Goal: Information Seeking & Learning: Learn about a topic

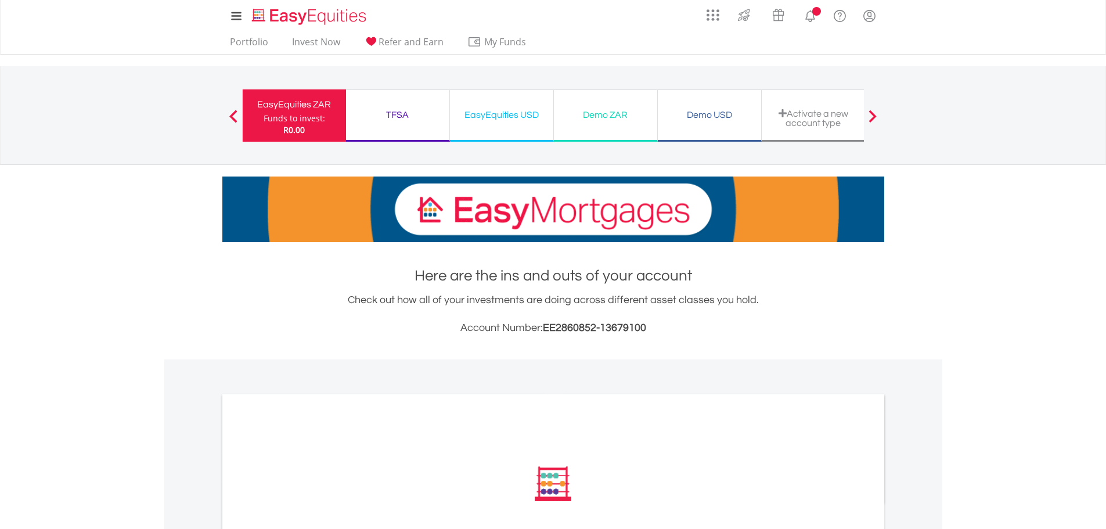
scroll to position [295, 0]
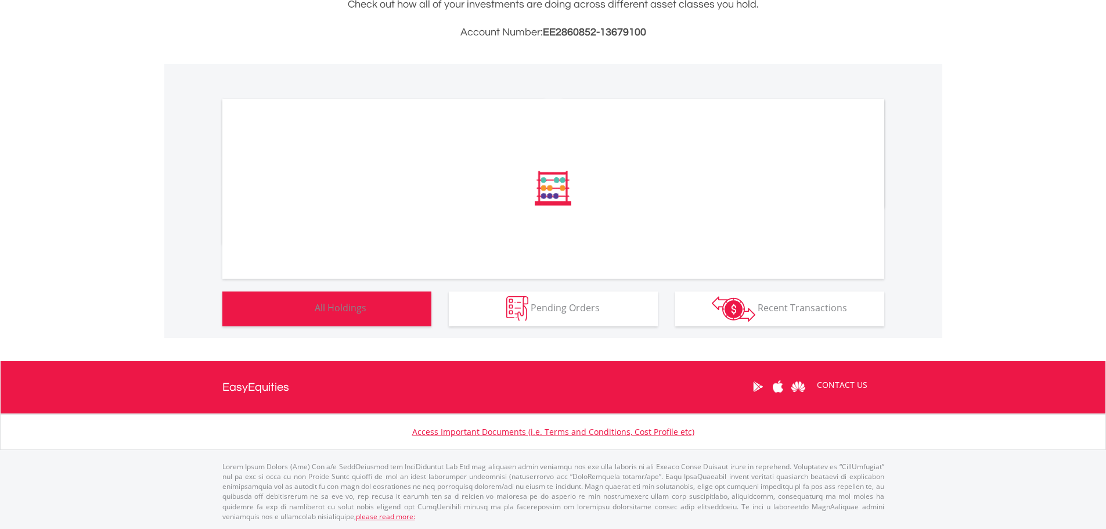
click at [380, 307] on button "Holdings All Holdings" at bounding box center [326, 308] width 209 height 35
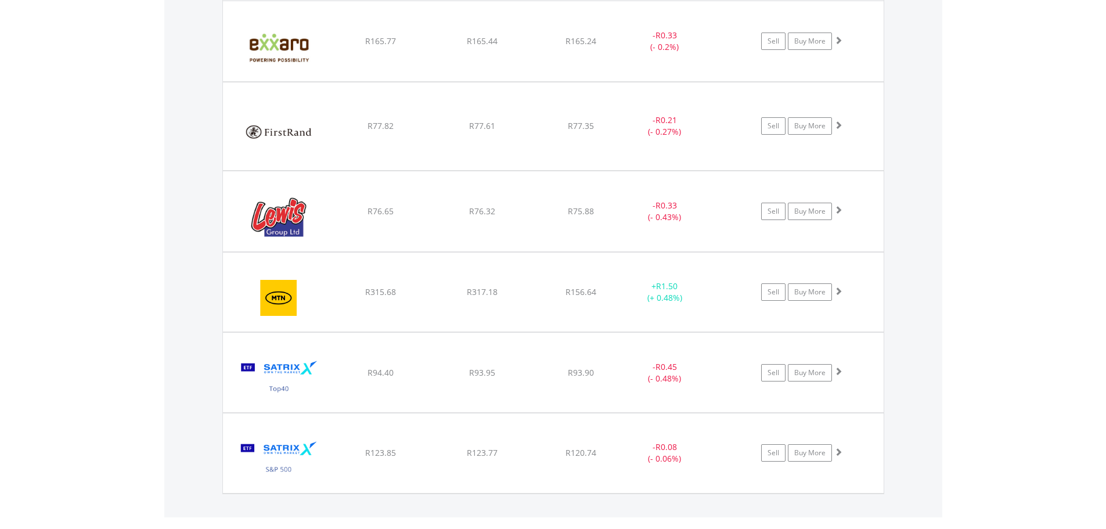
scroll to position [895, 0]
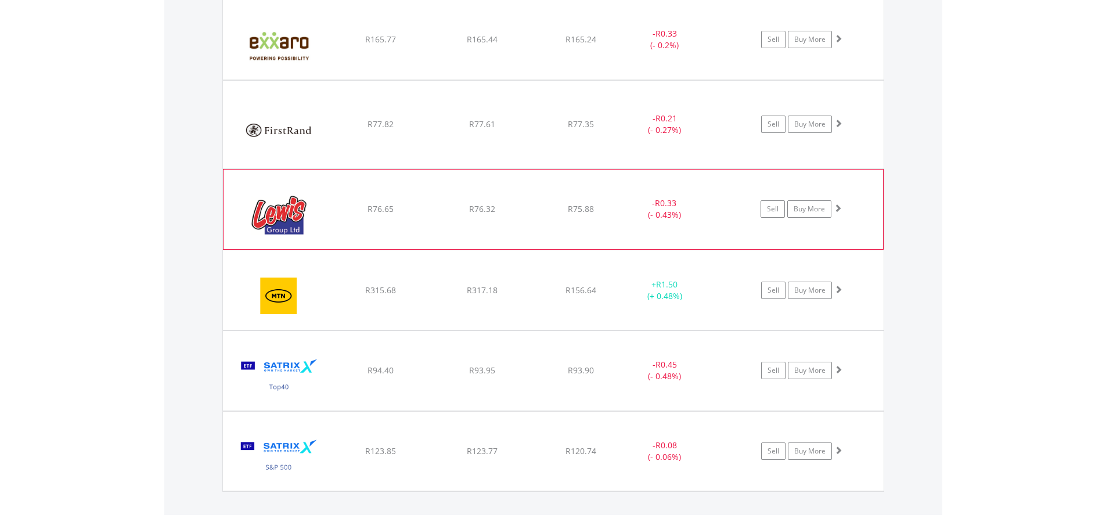
click at [274, 225] on img at bounding box center [279, 215] width 100 height 63
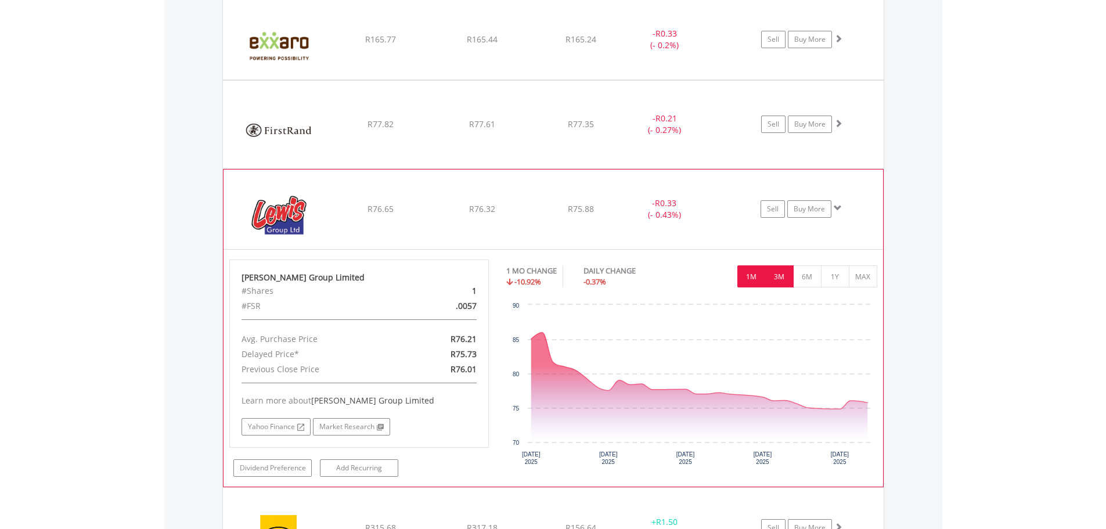
click at [773, 281] on button "3M" at bounding box center [779, 276] width 28 height 22
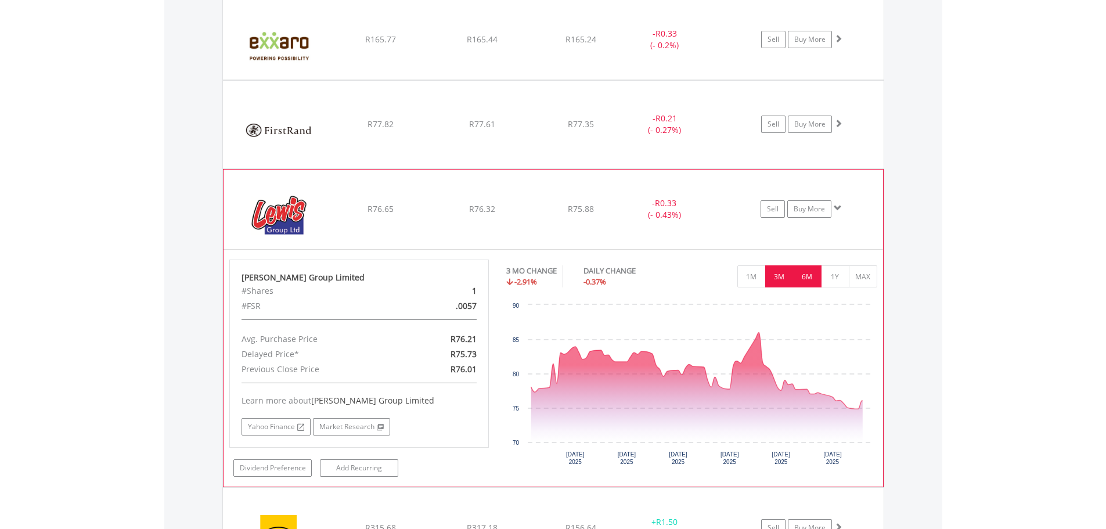
click at [798, 280] on button "6M" at bounding box center [807, 276] width 28 height 22
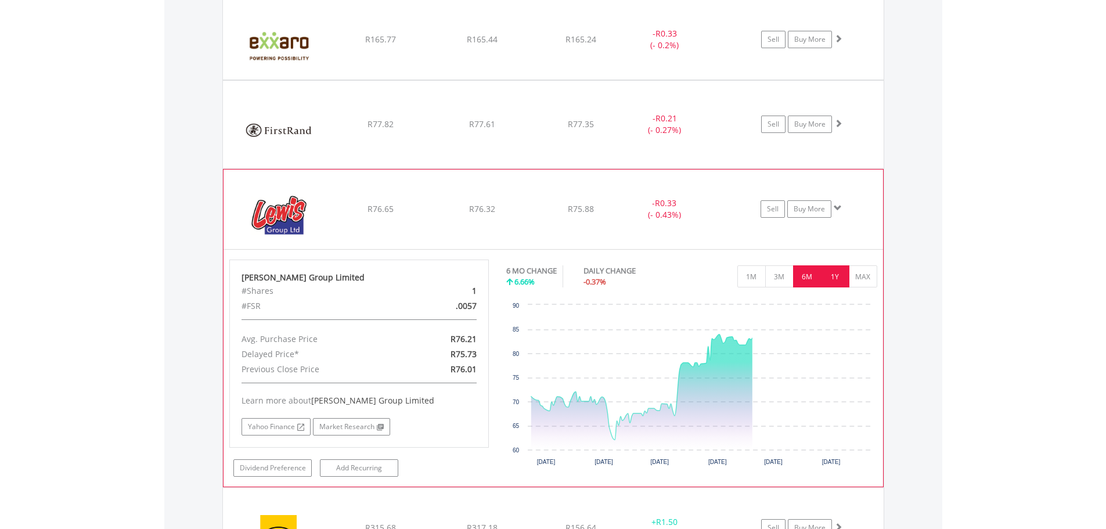
click at [823, 279] on button "1Y" at bounding box center [835, 276] width 28 height 22
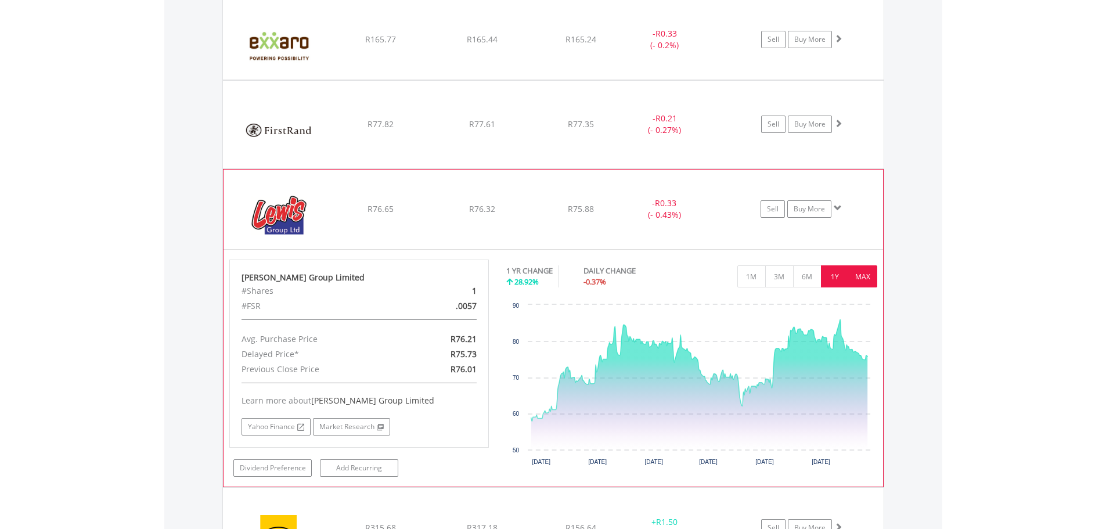
click at [853, 281] on button "MAX" at bounding box center [862, 276] width 28 height 22
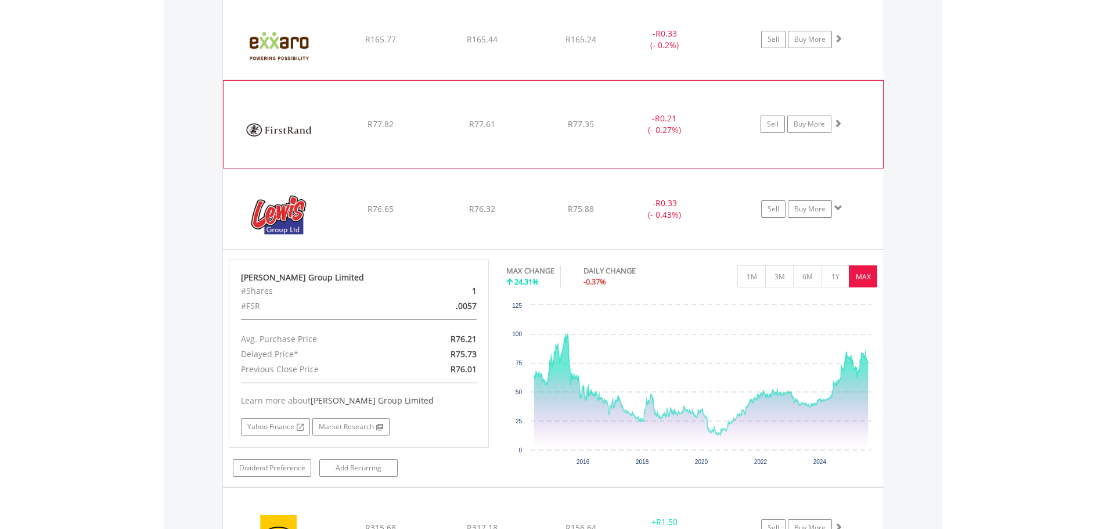
click at [392, 80] on div "﻿ Firstrand Limited R77.82 R77.61 R77.35 - R0.21 (- 0.27%) Sell Buy More" at bounding box center [553, 39] width 660 height 80
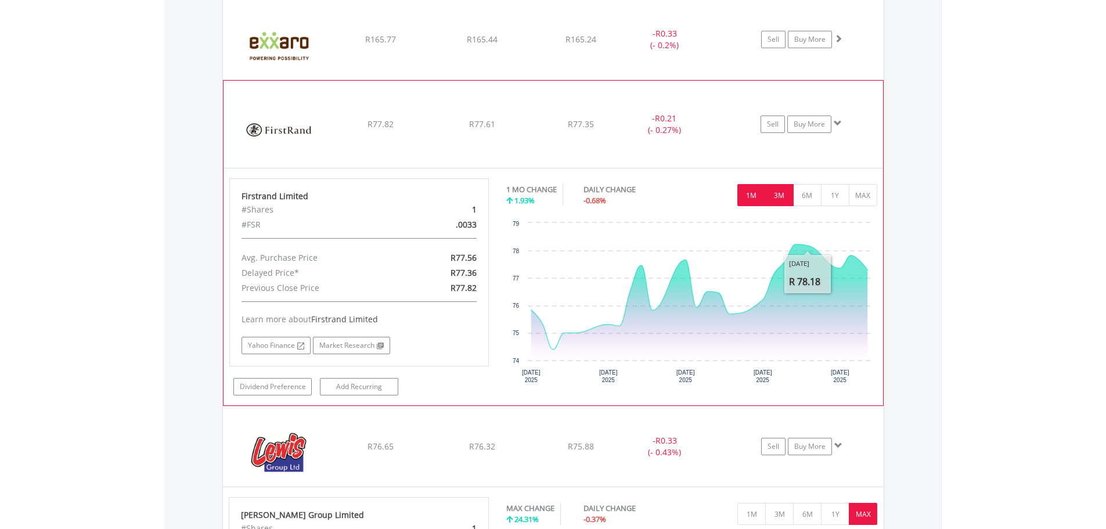
click at [788, 203] on button "3M" at bounding box center [779, 195] width 28 height 22
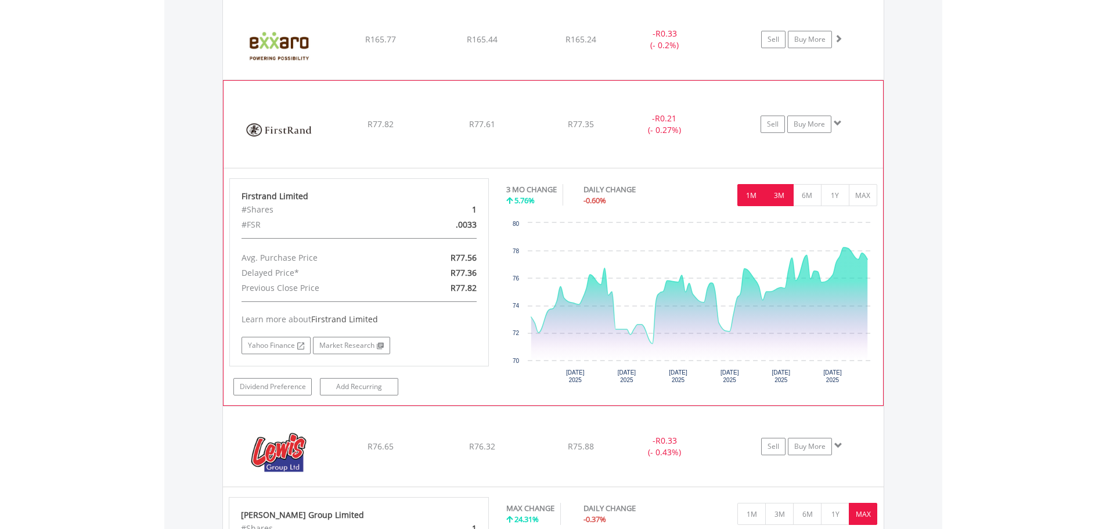
click at [757, 201] on button "1M" at bounding box center [751, 195] width 28 height 22
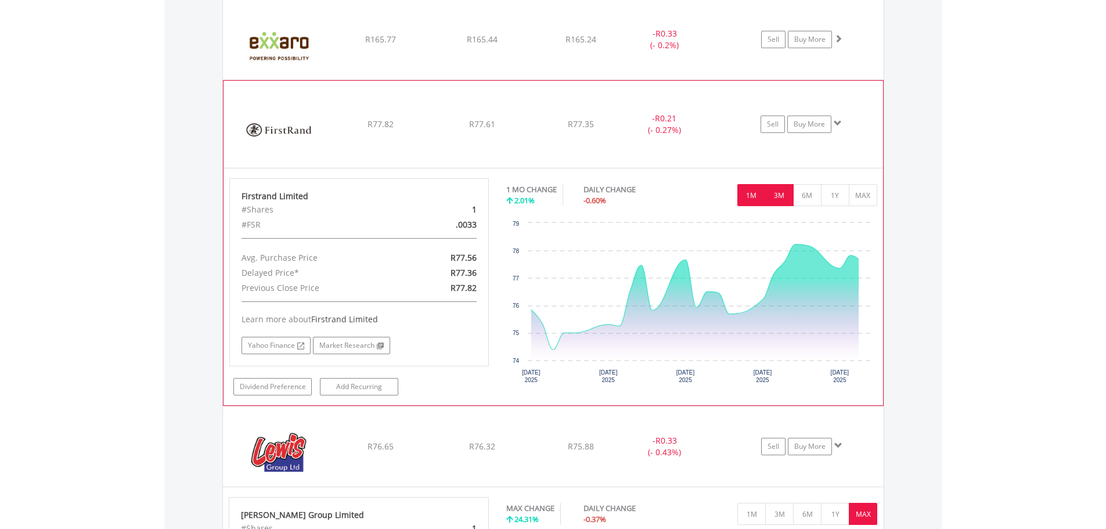
click at [771, 195] on button "3M" at bounding box center [779, 195] width 28 height 22
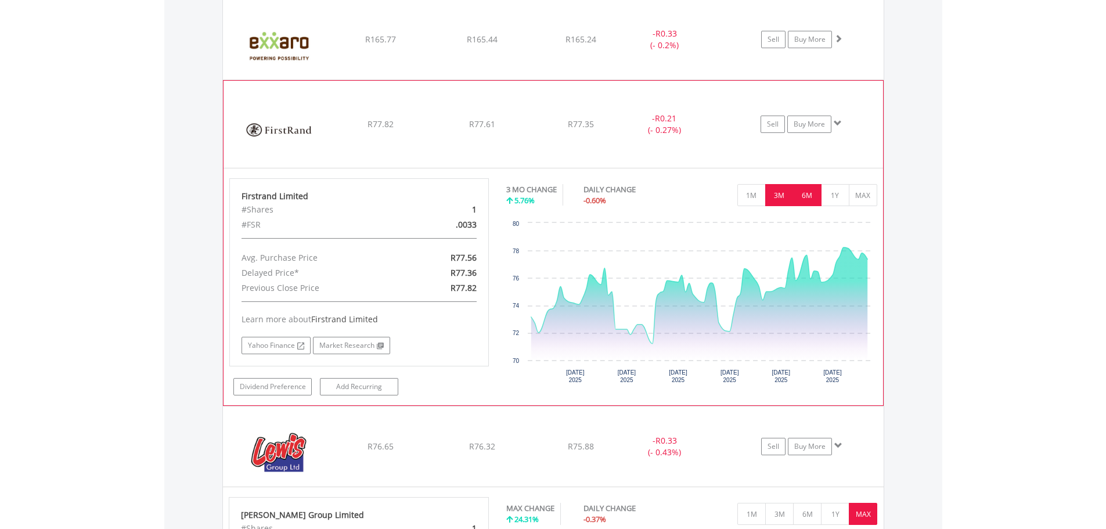
click at [798, 195] on button "6M" at bounding box center [807, 195] width 28 height 22
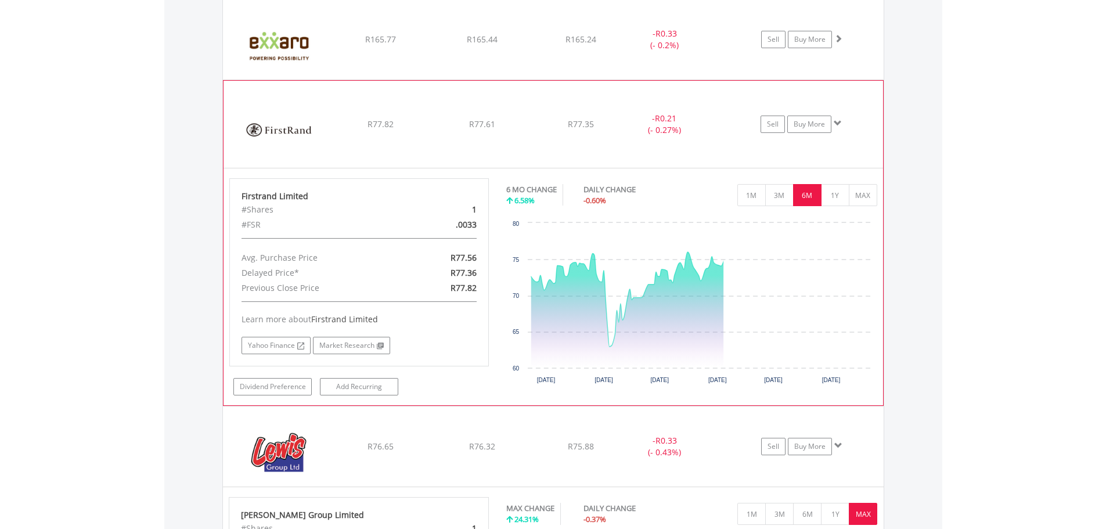
click at [821, 202] on button "6M" at bounding box center [807, 195] width 28 height 22
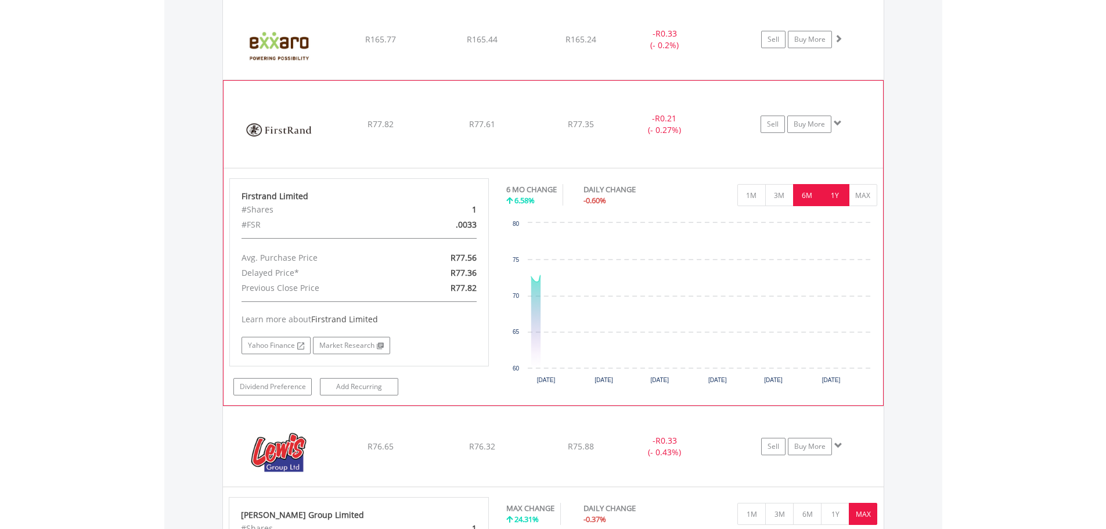
click at [830, 201] on button "1Y" at bounding box center [835, 195] width 28 height 22
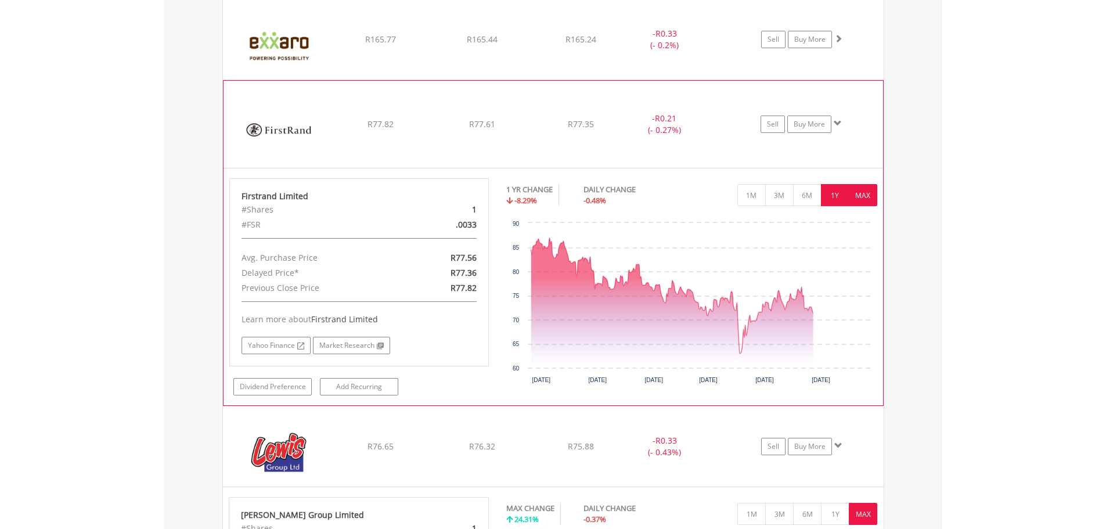
click at [854, 200] on button "MAX" at bounding box center [862, 195] width 28 height 22
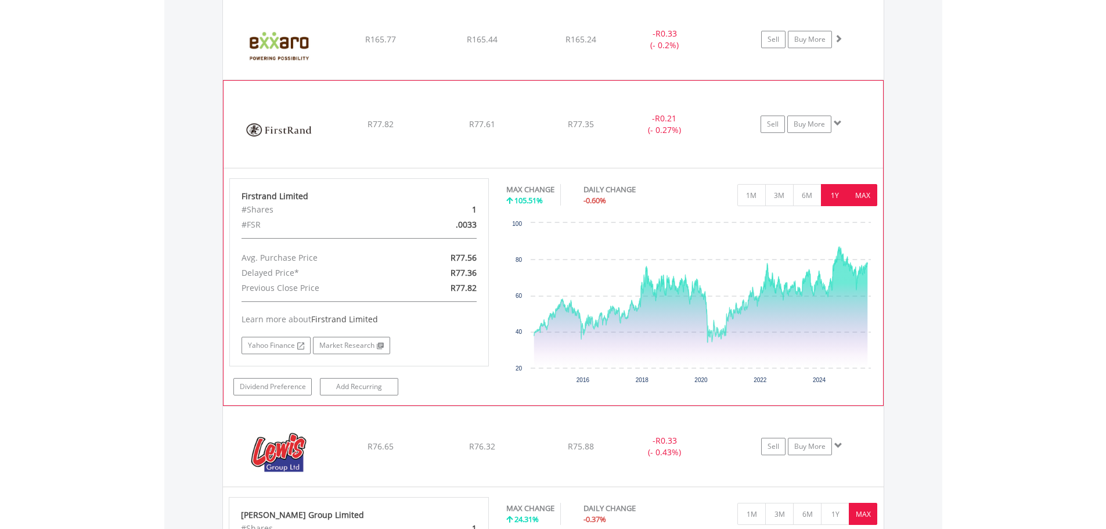
click at [843, 200] on button "1Y" at bounding box center [835, 195] width 28 height 22
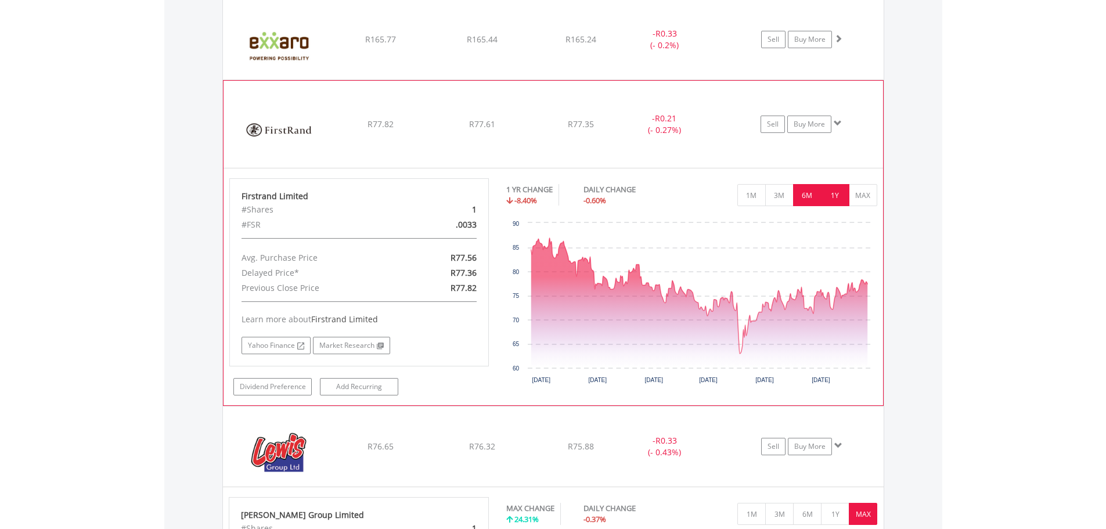
click at [815, 199] on button "6M" at bounding box center [807, 195] width 28 height 22
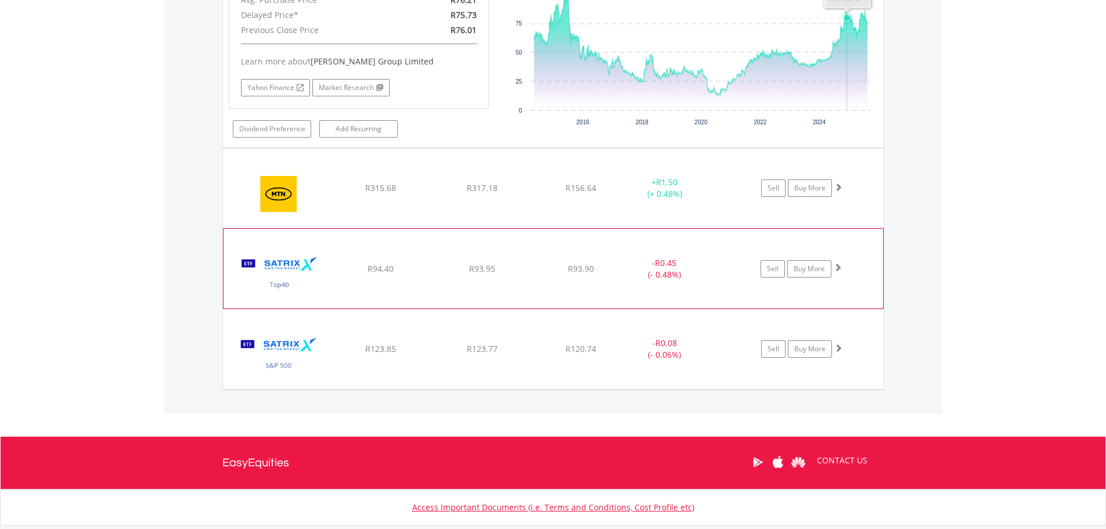
scroll to position [1476, 0]
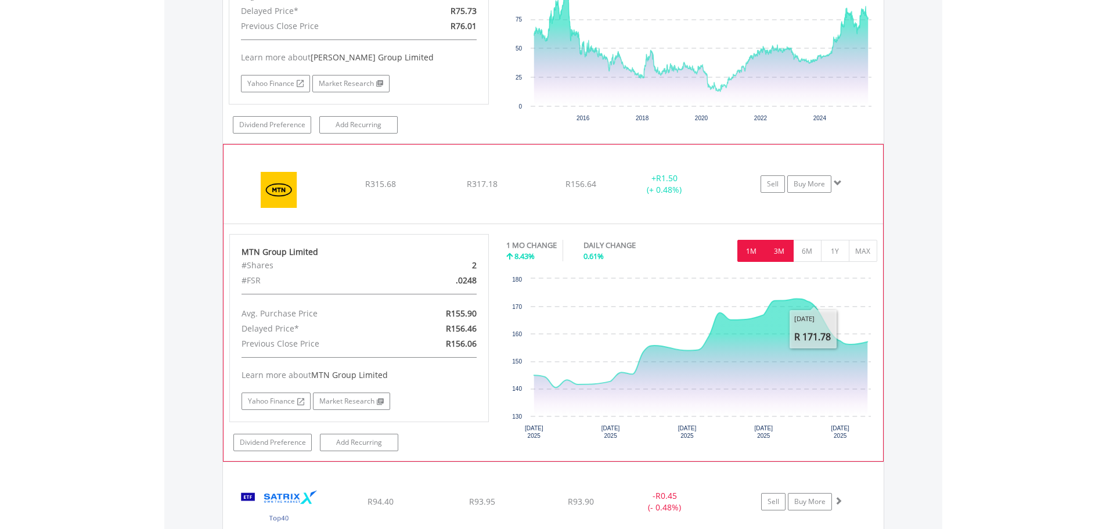
click at [776, 258] on button "3M" at bounding box center [779, 251] width 28 height 22
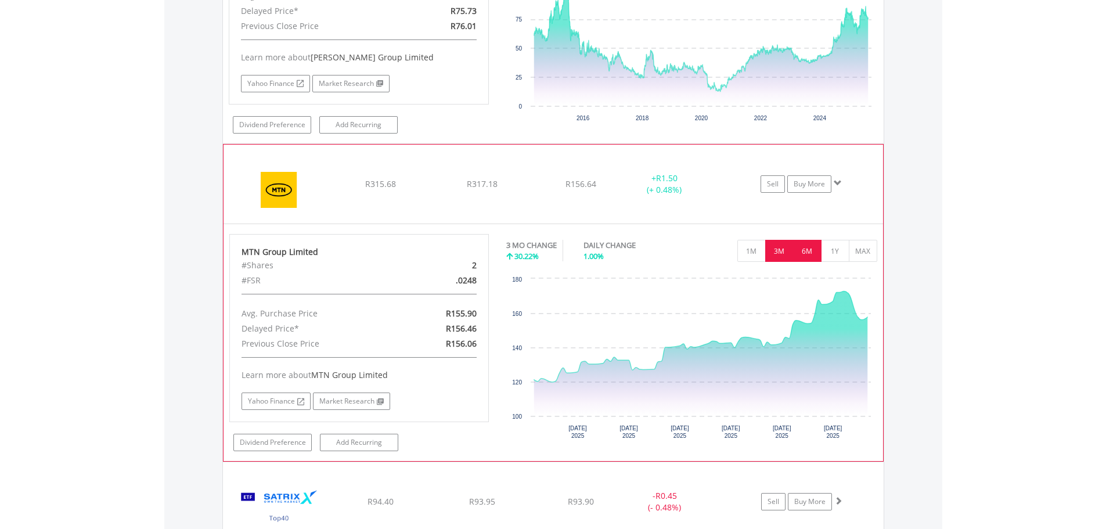
click at [806, 253] on button "6M" at bounding box center [807, 251] width 28 height 22
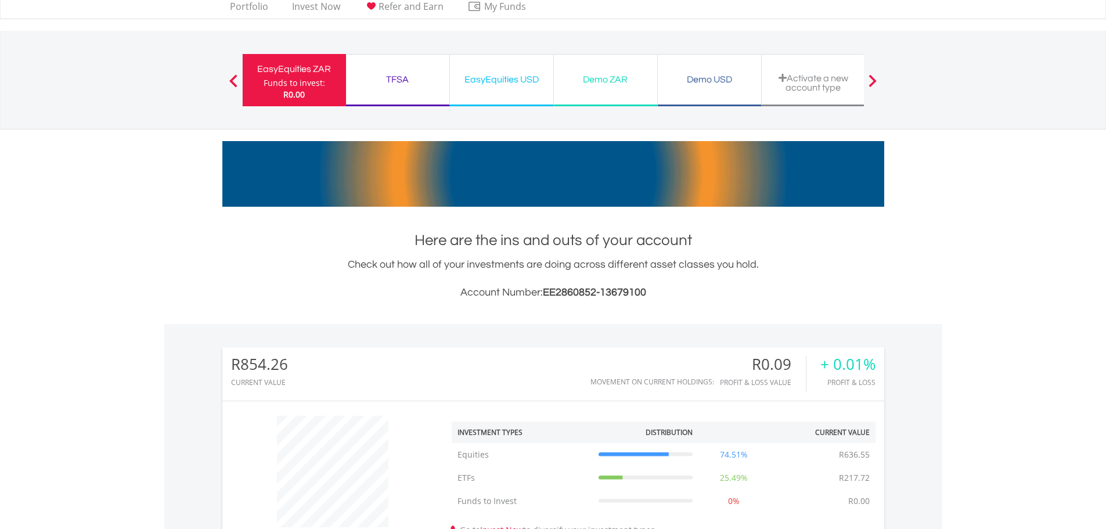
scroll to position [0, 0]
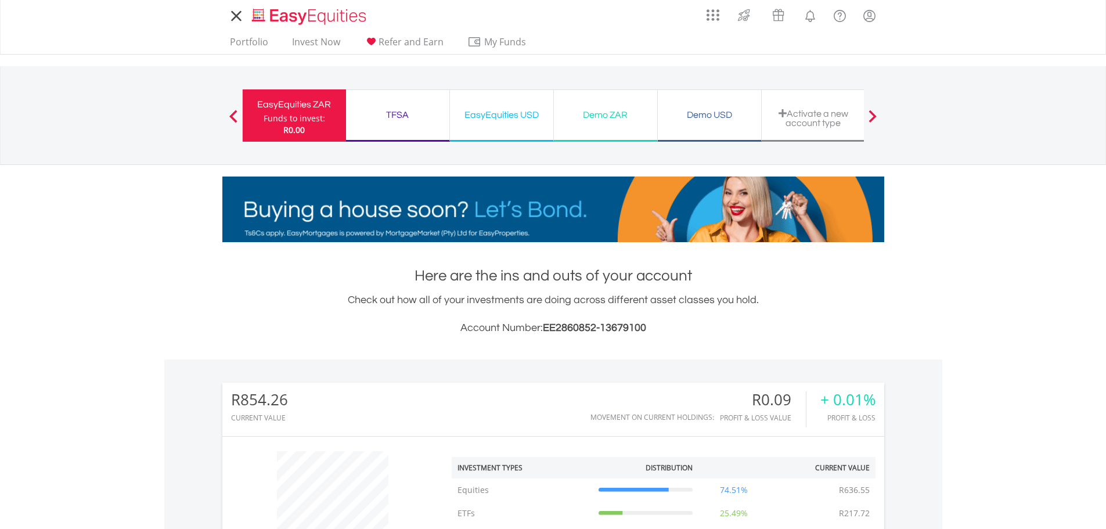
drag, startPoint x: 5, startPoint y: 129, endPoint x: 77, endPoint y: 117, distance: 72.4
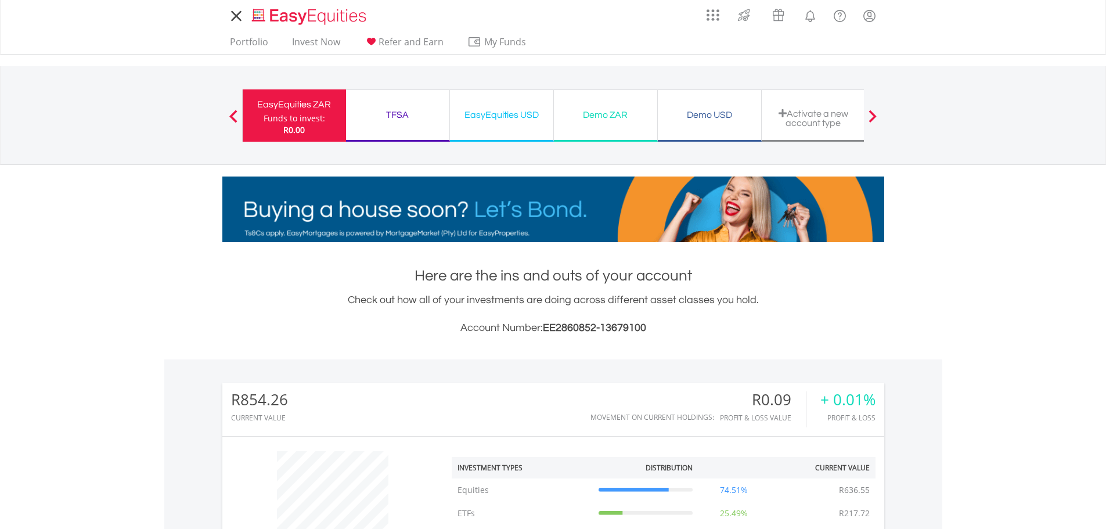
click at [10, 128] on nav "EasyEquities ZAR Funds to invest: R0.00 TFSA Funds to invest: R0.00 EasyEquitie…" at bounding box center [553, 115] width 1106 height 99
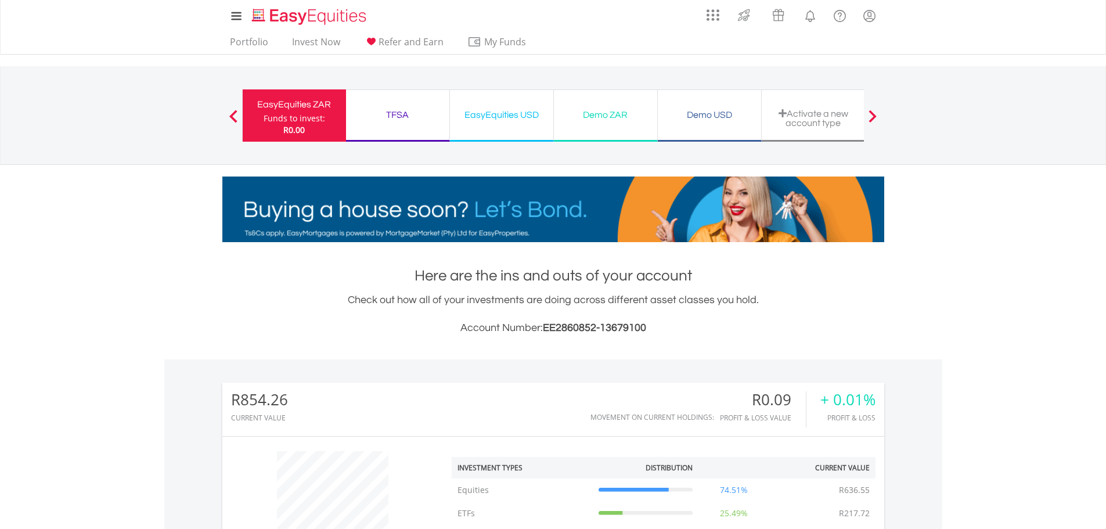
click at [273, 45] on ul "Portfolio Invest Now Refer and Earn My Funds Fund your accounts Withdraw Money …" at bounding box center [381, 43] width 319 height 22
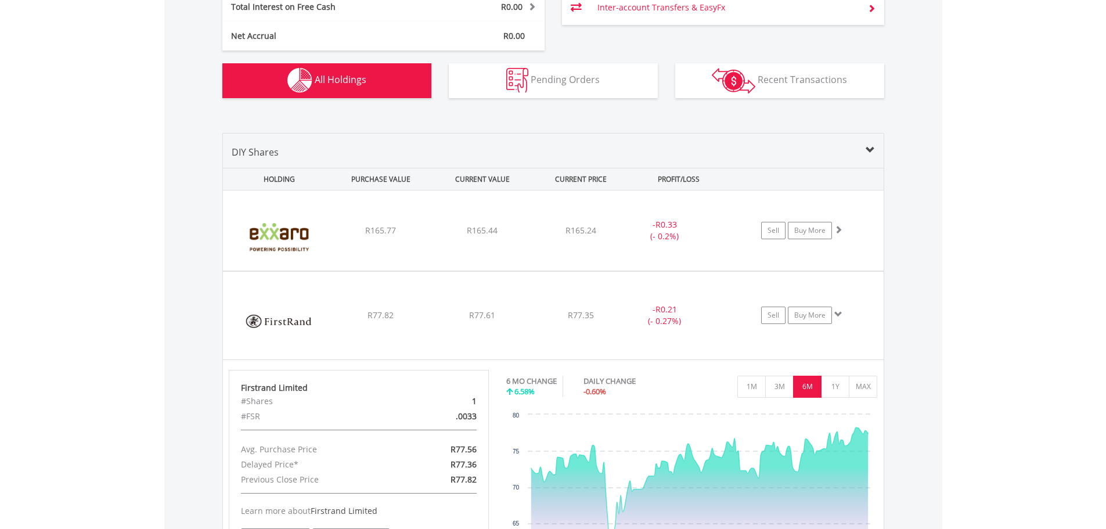
scroll to position [754, 0]
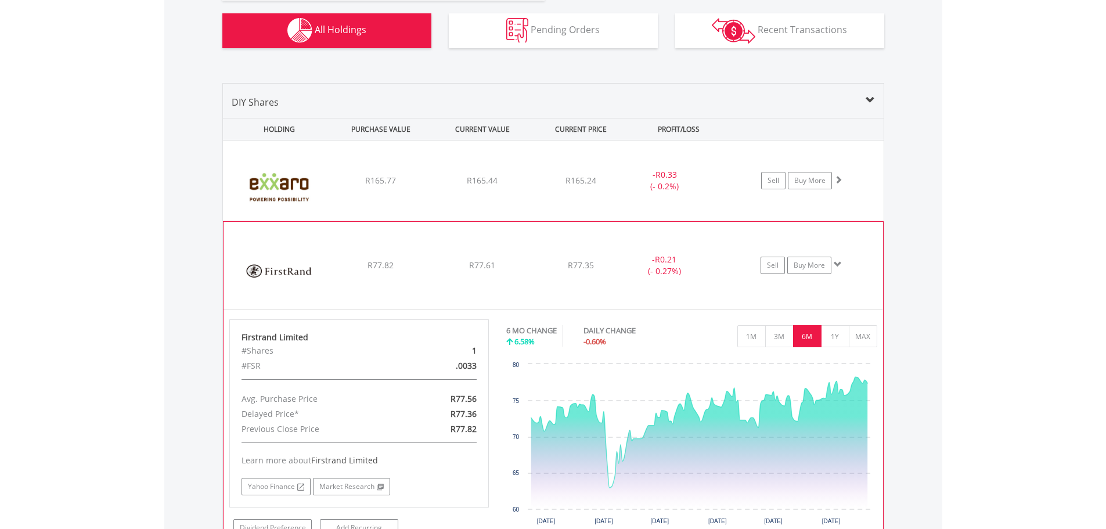
click at [627, 221] on div "﻿ Firstrand Limited R77.82 R77.61 R77.35 - R0.21 (- 0.27%) Sell Buy More" at bounding box center [553, 180] width 660 height 80
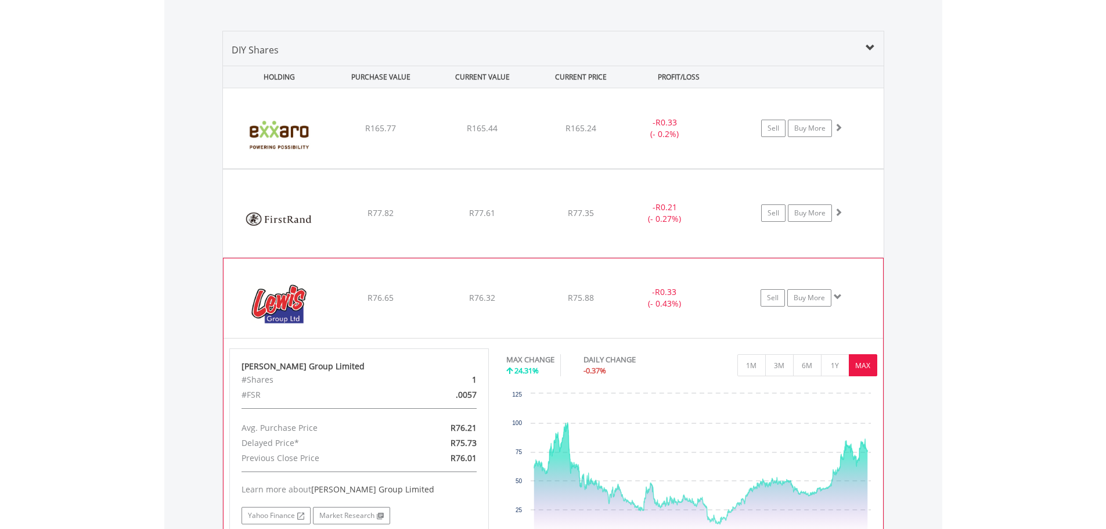
scroll to position [871, 0]
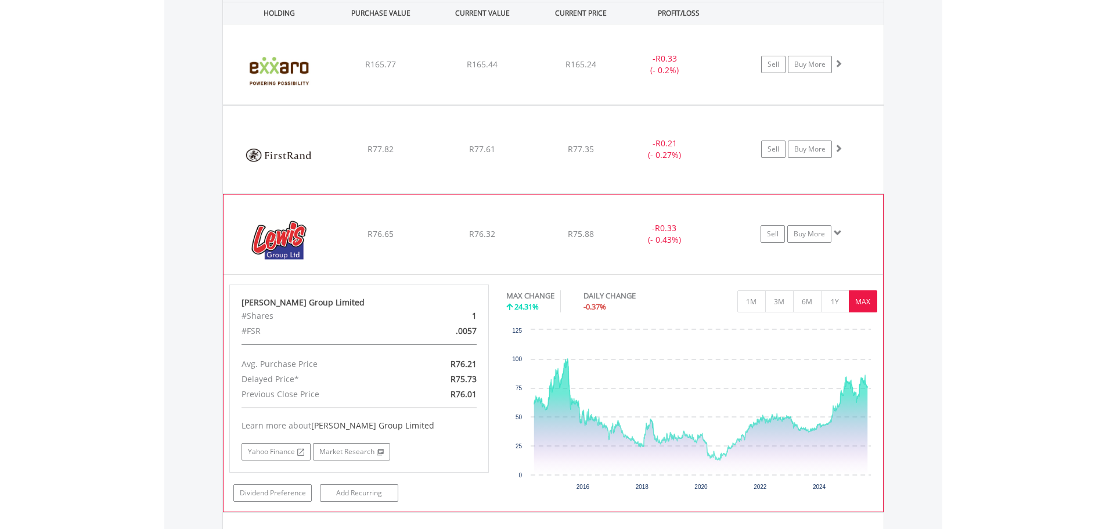
click at [635, 104] on div "﻿ [PERSON_NAME] Group Limited R76.65 R76.32 R75.88 - R0.33 (- 0.43%) Sell Buy M…" at bounding box center [553, 64] width 660 height 80
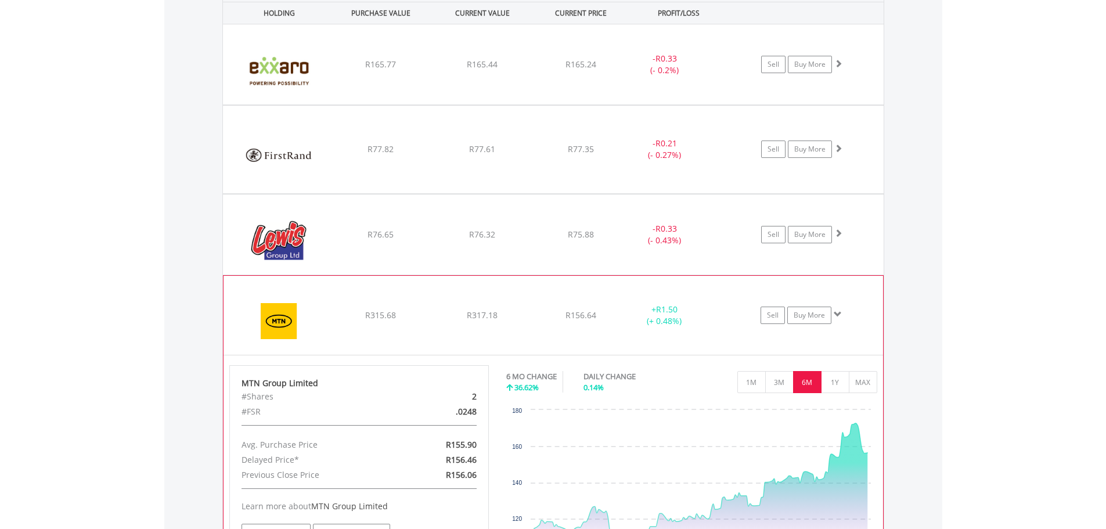
click at [652, 308] on div "+ R1.50 (+ 0.48%)" at bounding box center [663, 315] width 87 height 23
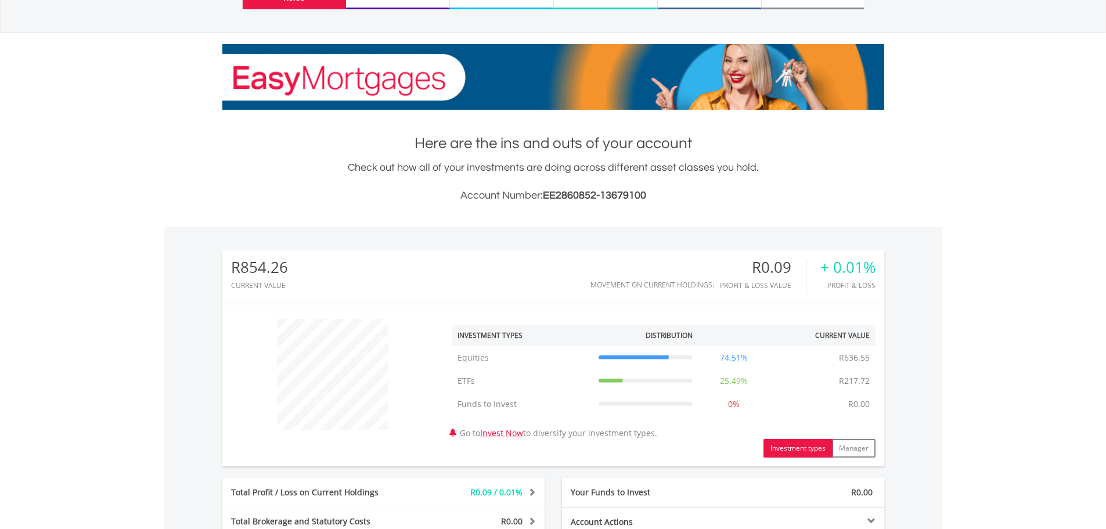
scroll to position [0, 0]
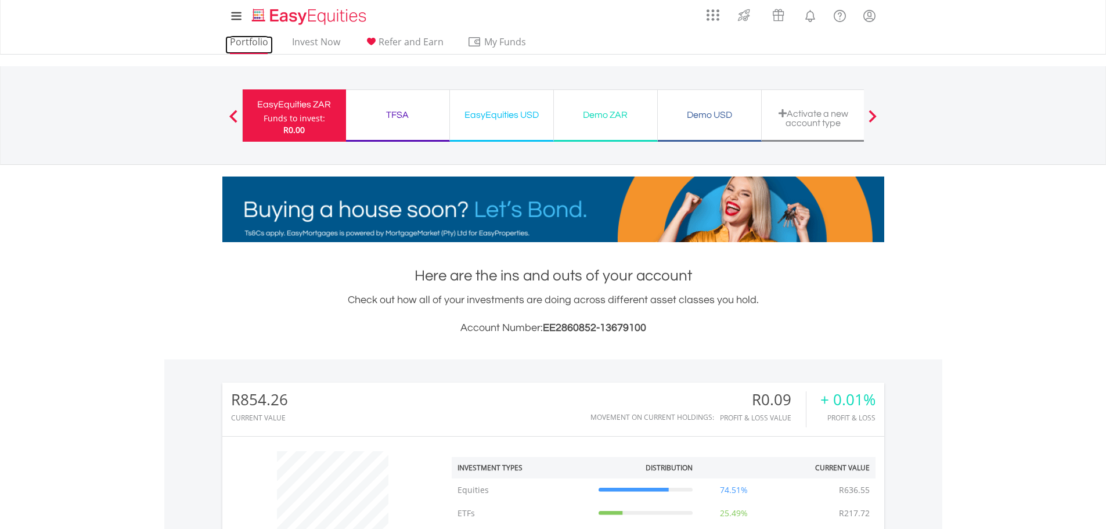
click at [257, 46] on link "Portfolio" at bounding box center [249, 45] width 48 height 18
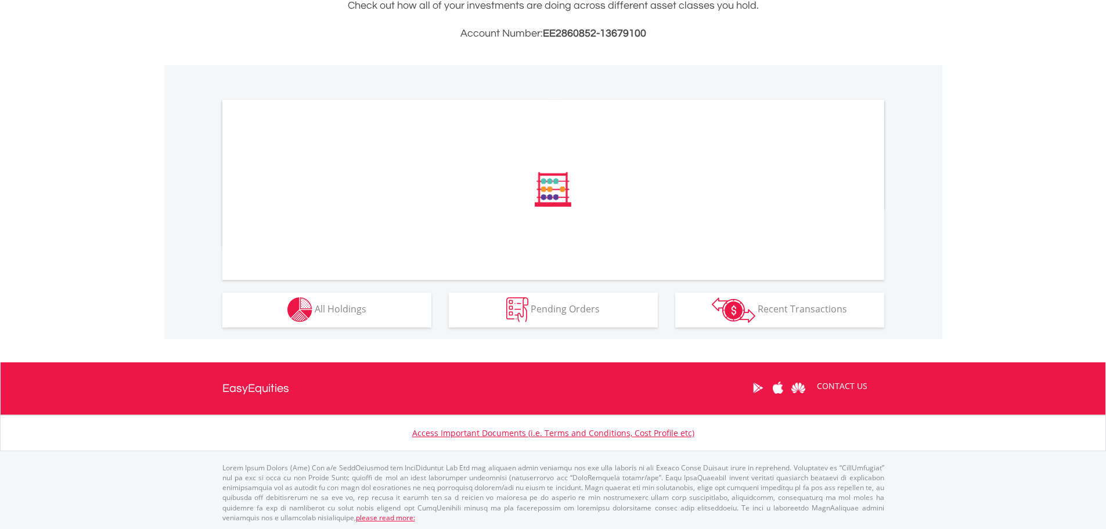
scroll to position [295, 0]
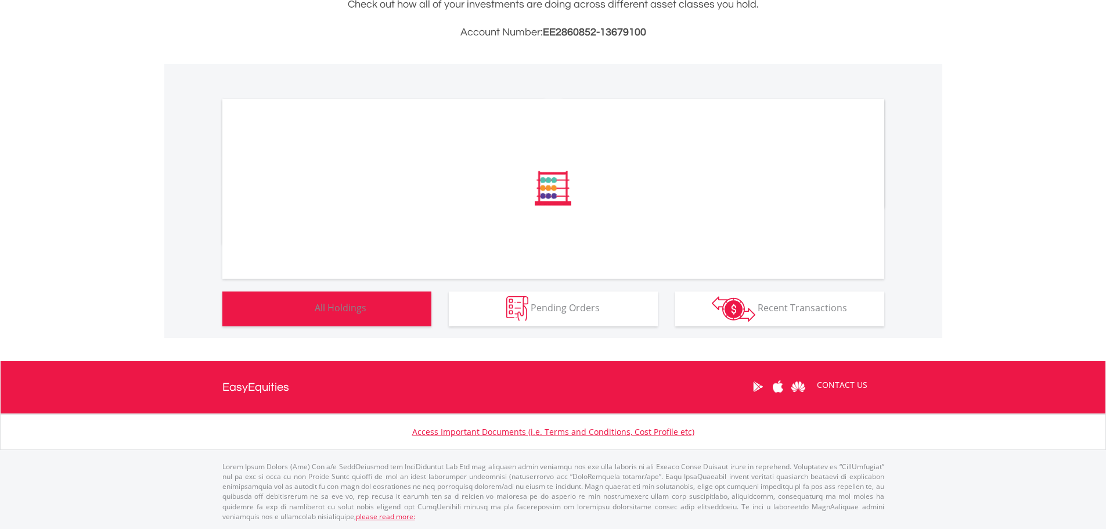
click at [364, 300] on button "Holdings All Holdings" at bounding box center [326, 308] width 209 height 35
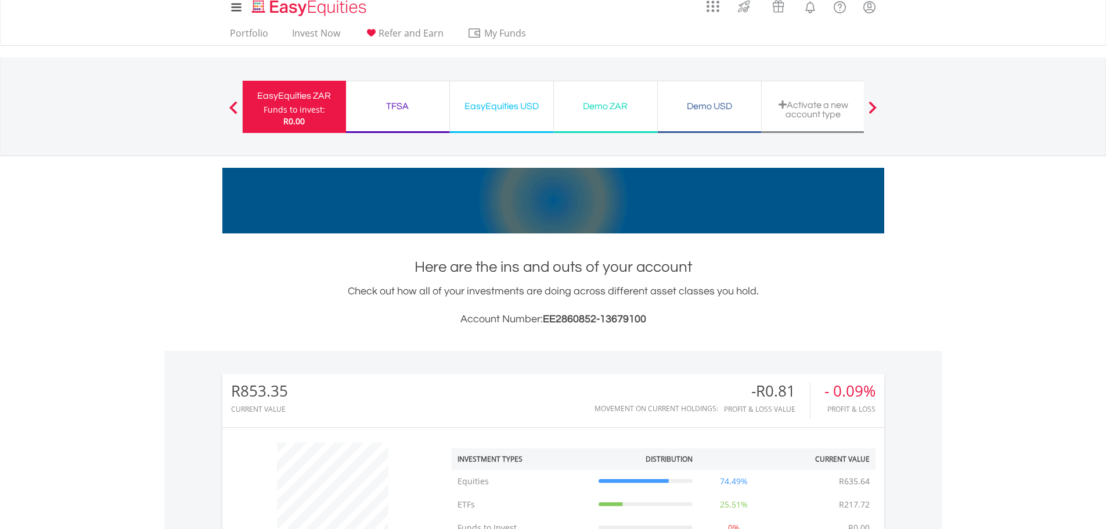
scroll to position [0, 0]
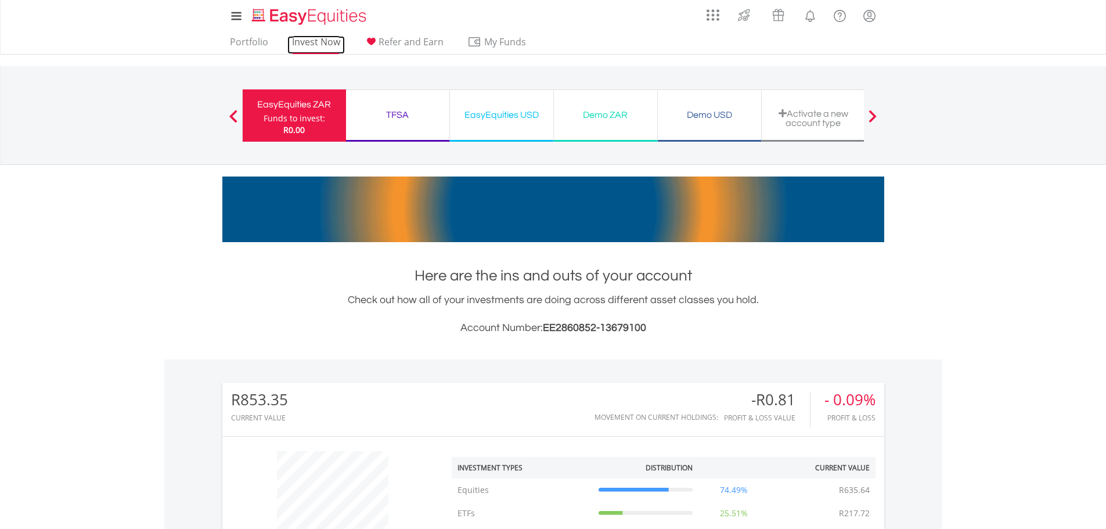
click at [315, 41] on link "Invest Now" at bounding box center [315, 45] width 57 height 18
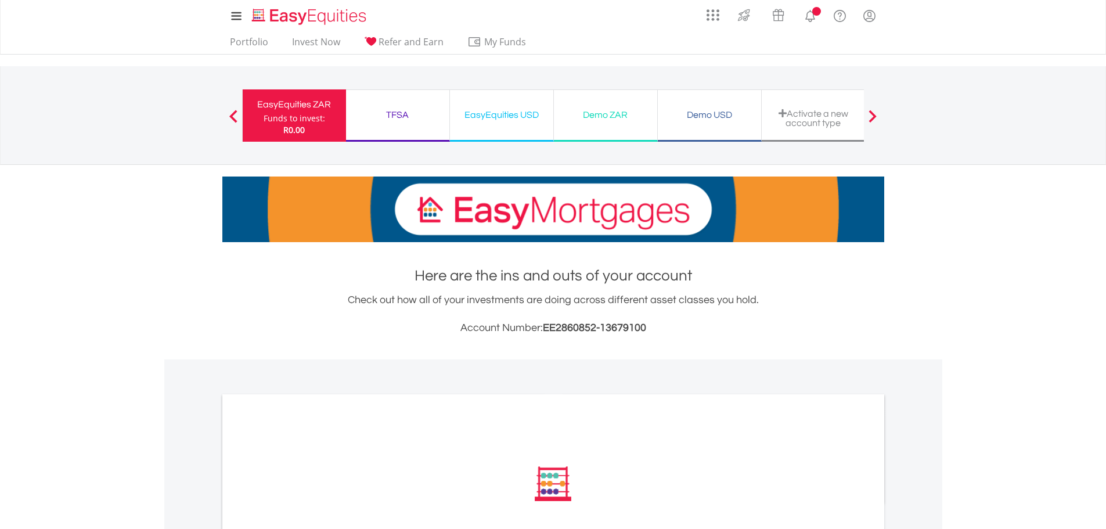
scroll to position [290, 0]
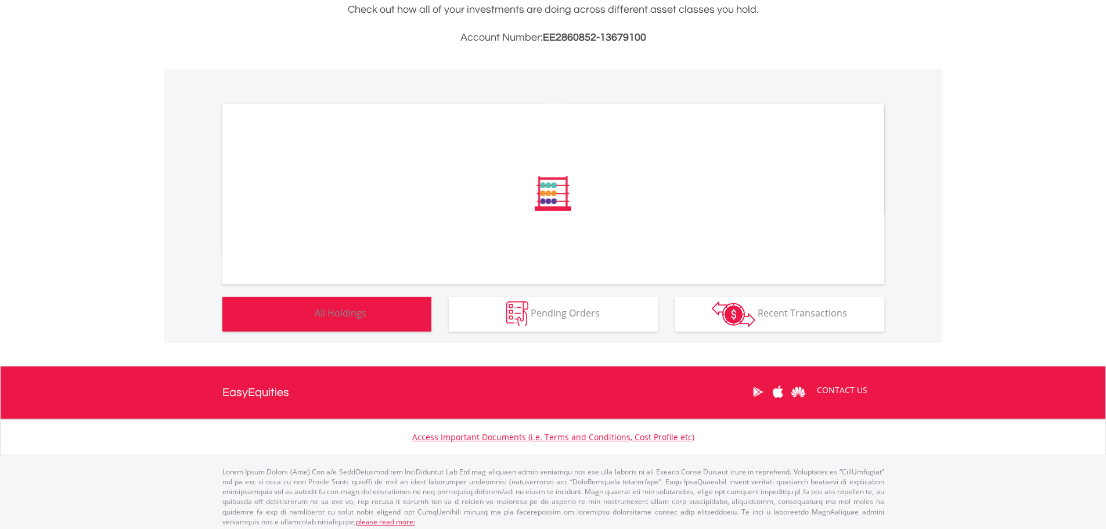
click at [302, 326] on img "button" at bounding box center [299, 313] width 25 height 25
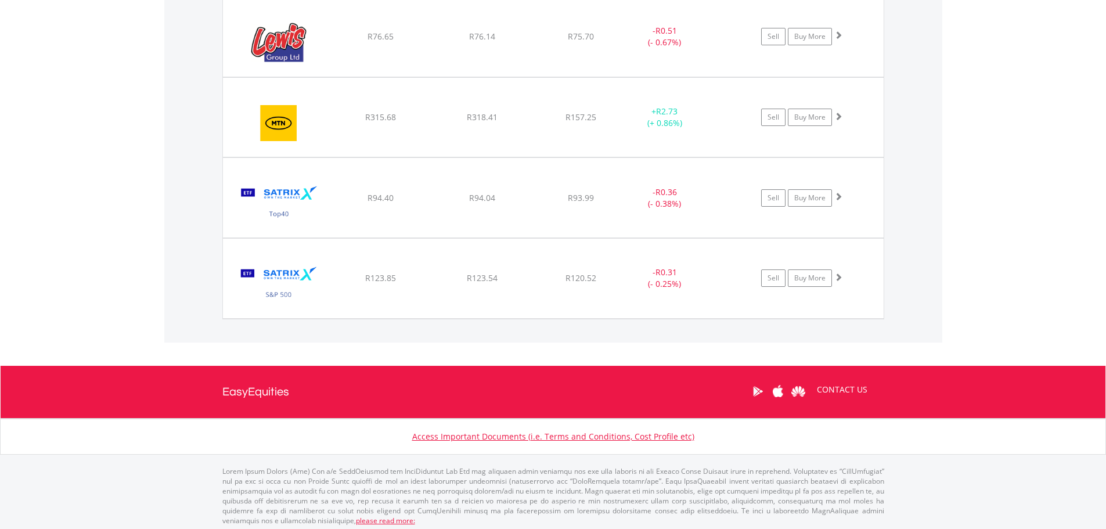
scroll to position [1070, 0]
